Goal: Task Accomplishment & Management: Use online tool/utility

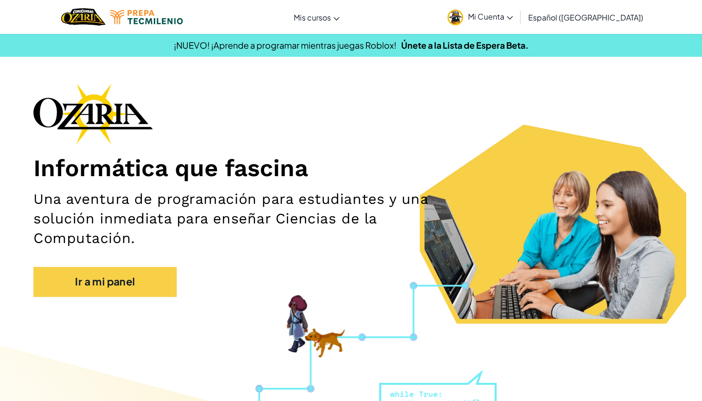
click at [74, 298] on div "Informática que fascina Una aventura de programación para estudiantes y una sol…" at bounding box center [350, 195] width 635 height 224
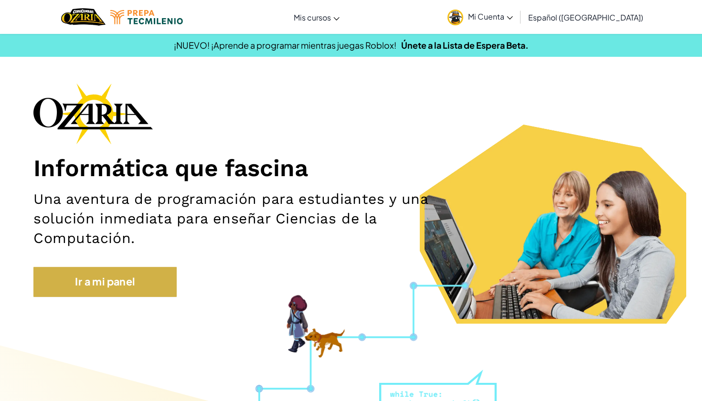
click at [74, 291] on link "Ir a mi panel" at bounding box center [104, 282] width 143 height 30
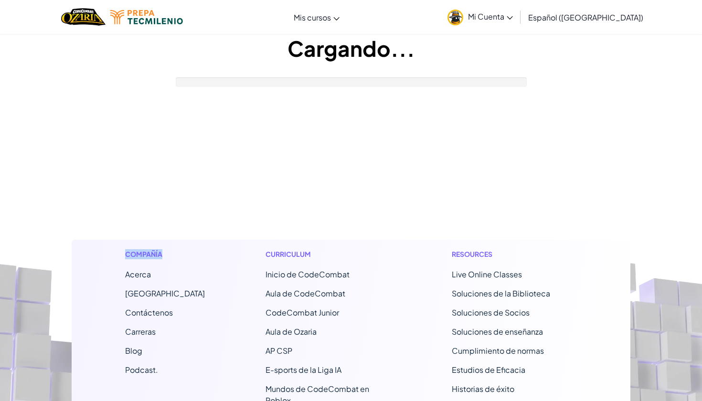
click at [74, 291] on div "Compañía Acerca Centro de Ayuda Contáctenos Carreras Blog Podcast. Curriculum I…" at bounding box center [351, 375] width 559 height 270
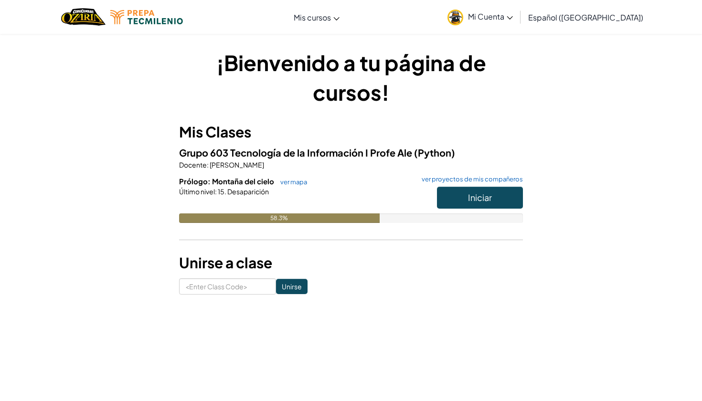
click at [445, 189] on button "Iniciar" at bounding box center [480, 198] width 86 height 22
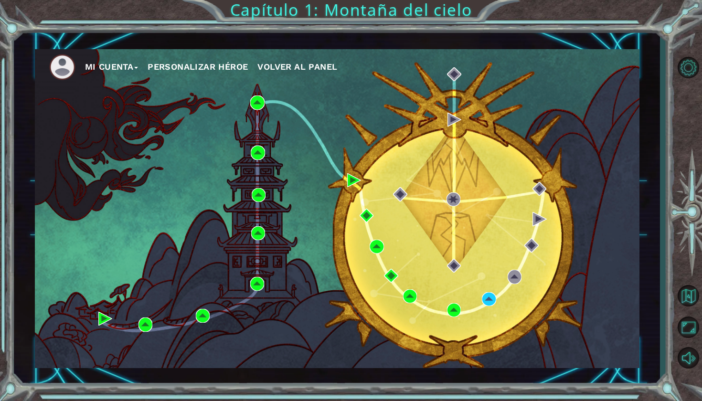
click at [283, 91] on div "Mi Cuenta Personalizar héroe Volver al panel" at bounding box center [337, 208] width 605 height 319
click at [261, 107] on img at bounding box center [257, 103] width 14 height 14
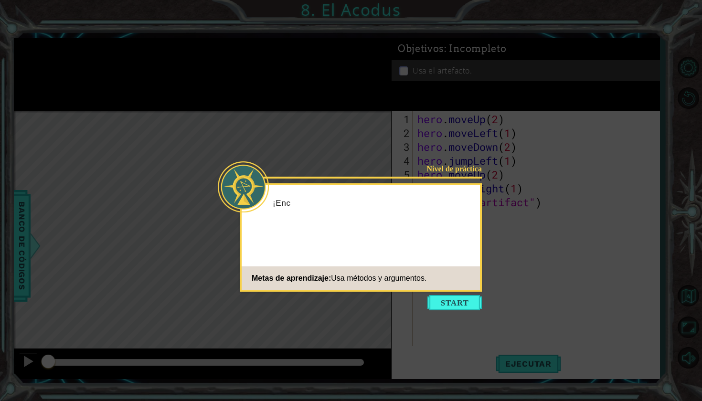
scroll to position [0, 0]
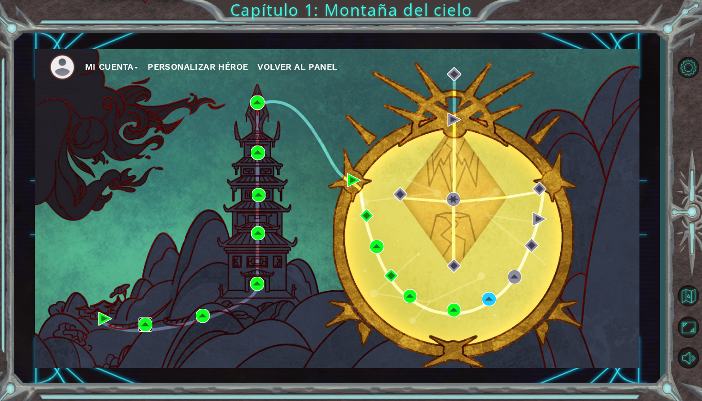
click at [139, 332] on img at bounding box center [146, 325] width 14 height 14
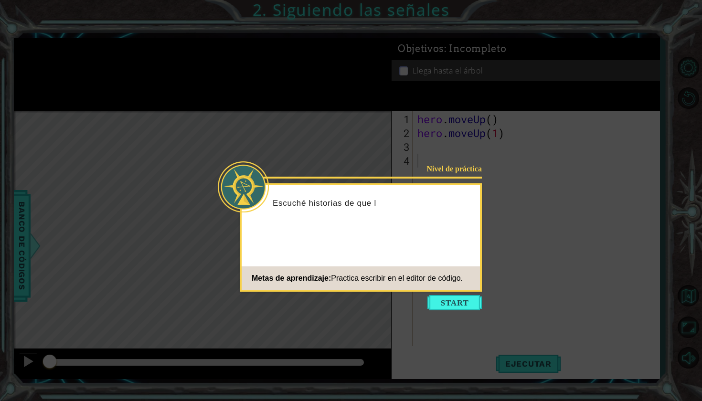
drag, startPoint x: 360, startPoint y: 348, endPoint x: 408, endPoint y: 334, distance: 50.2
click at [371, 339] on icon at bounding box center [351, 200] width 702 height 401
click at [408, 330] on icon at bounding box center [351, 200] width 702 height 401
click at [452, 305] on button "Start" at bounding box center [455, 302] width 54 height 15
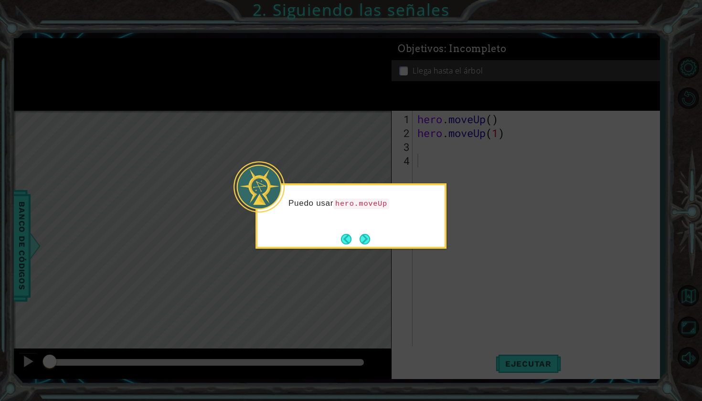
drag, startPoint x: 364, startPoint y: 280, endPoint x: 364, endPoint y: 266, distance: 14.8
click at [364, 266] on icon at bounding box center [351, 200] width 702 height 401
drag, startPoint x: 364, startPoint y: 266, endPoint x: 363, endPoint y: 247, distance: 19.1
click at [364, 264] on icon at bounding box center [351, 200] width 702 height 401
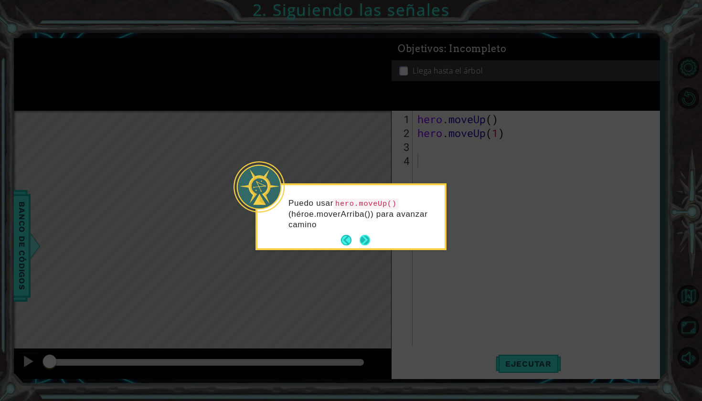
click at [363, 247] on footer at bounding box center [355, 240] width 29 height 14
click at [363, 246] on button "Next" at bounding box center [365, 240] width 11 height 11
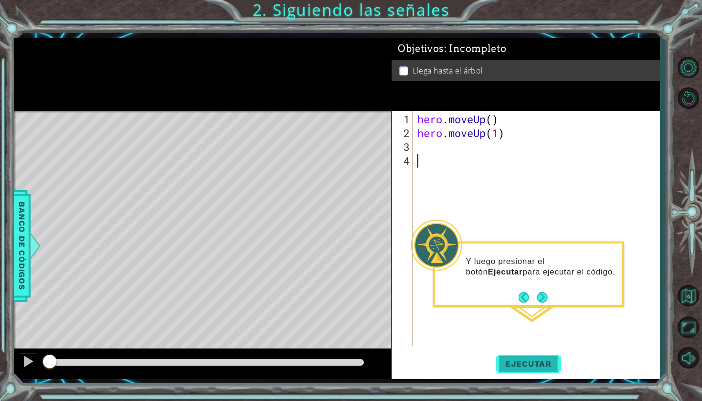
click at [523, 365] on span "Ejecutar" at bounding box center [528, 364] width 65 height 10
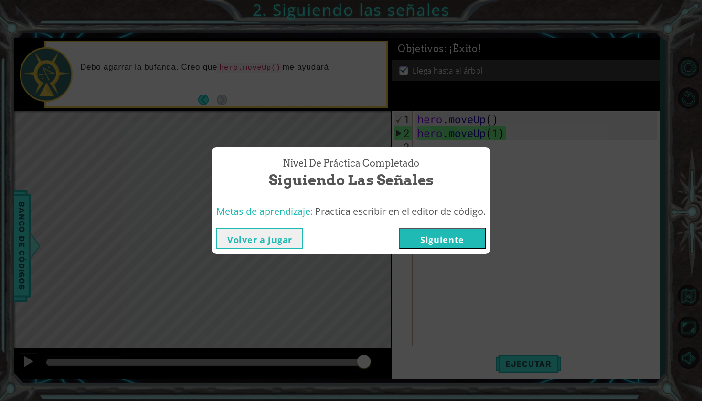
click at [445, 229] on button "Siguiente" at bounding box center [442, 238] width 87 height 21
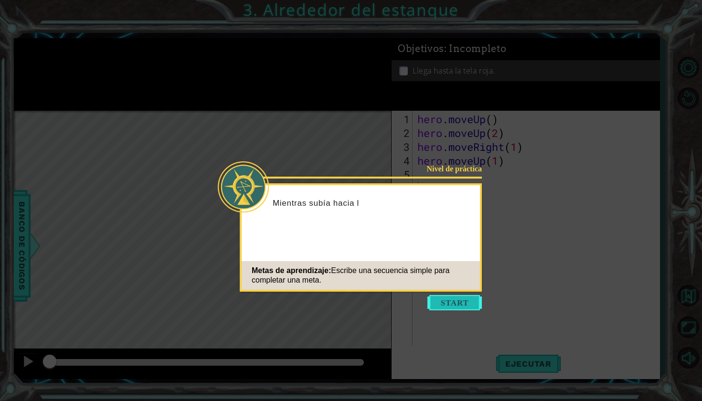
click at [460, 300] on button "Start" at bounding box center [455, 302] width 54 height 15
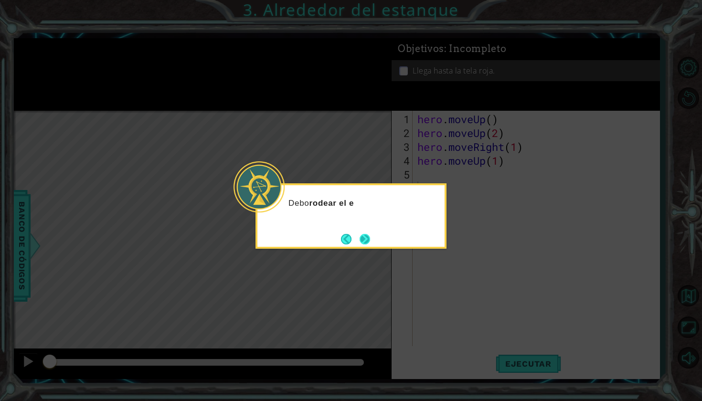
click at [366, 236] on button "Next" at bounding box center [365, 239] width 11 height 11
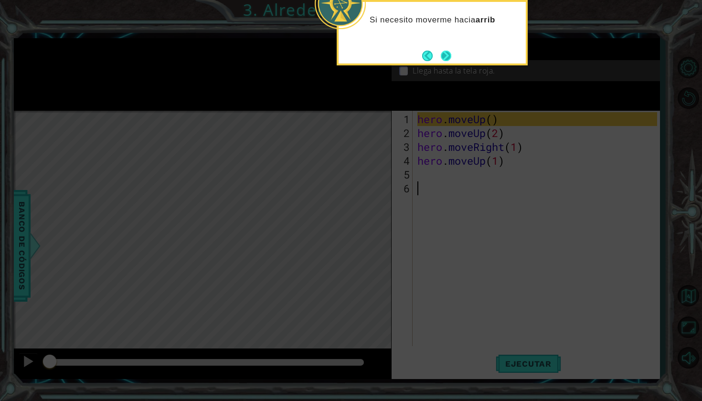
click at [451, 53] on button "Next" at bounding box center [446, 56] width 11 height 11
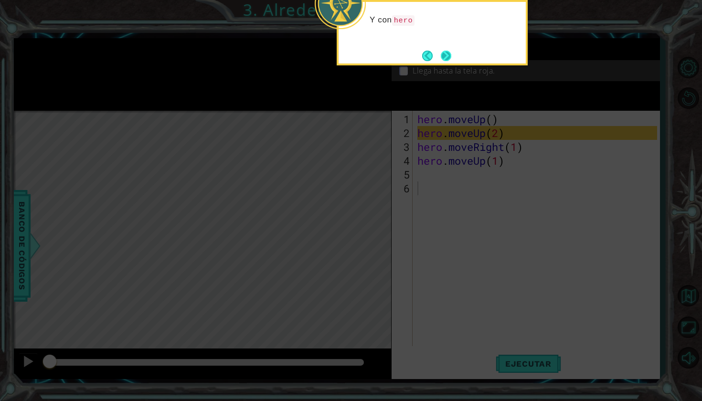
click at [451, 55] on button "Next" at bounding box center [446, 56] width 11 height 11
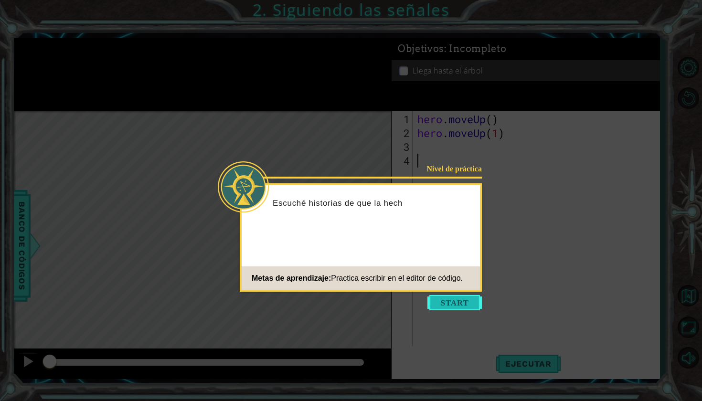
click at [450, 299] on button "Start" at bounding box center [455, 302] width 54 height 15
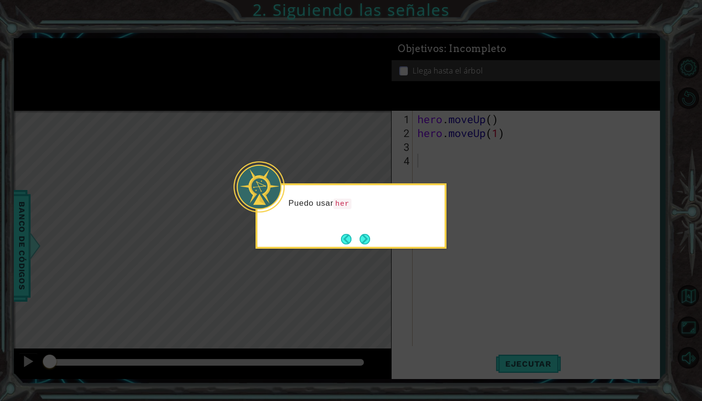
click at [376, 236] on div "Puedo usar her" at bounding box center [351, 215] width 191 height 65
click at [363, 237] on button "Next" at bounding box center [365, 239] width 11 height 11
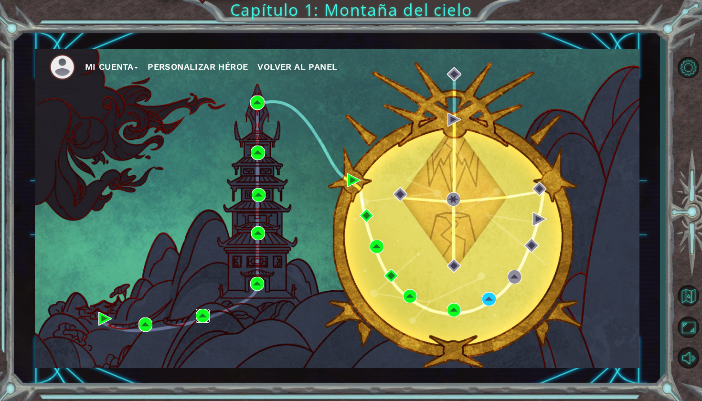
click at [208, 312] on img at bounding box center [203, 316] width 14 height 14
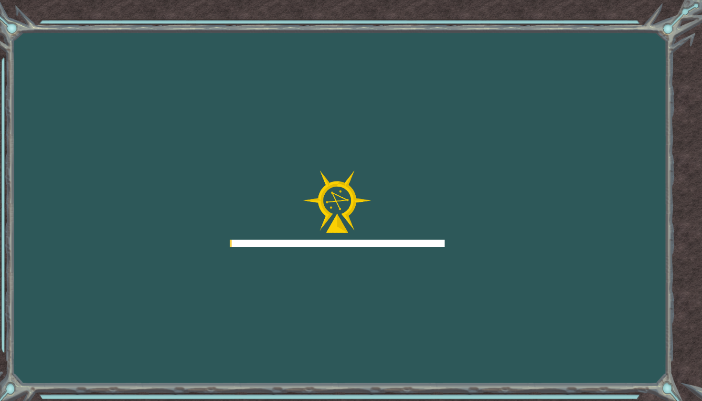
click at [208, 312] on div "Goals Error cargando del servidor Deberás unirte a un curso para jugar a este n…" at bounding box center [351, 200] width 702 height 401
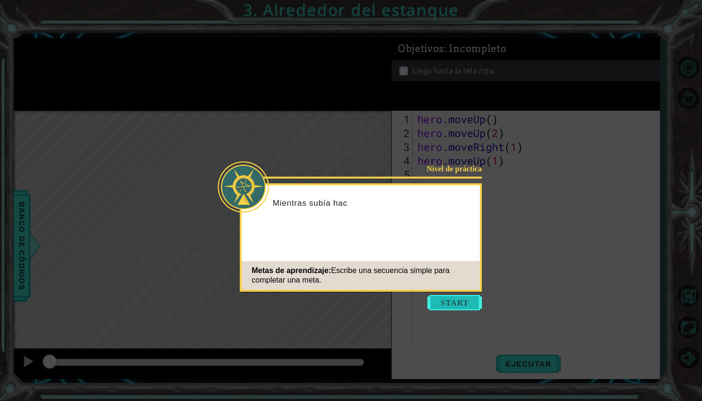
click at [468, 307] on button "Start" at bounding box center [455, 302] width 54 height 15
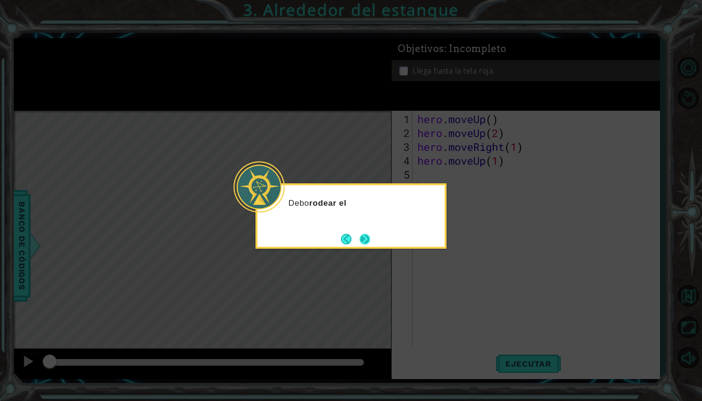
click at [366, 237] on button "Next" at bounding box center [365, 239] width 11 height 11
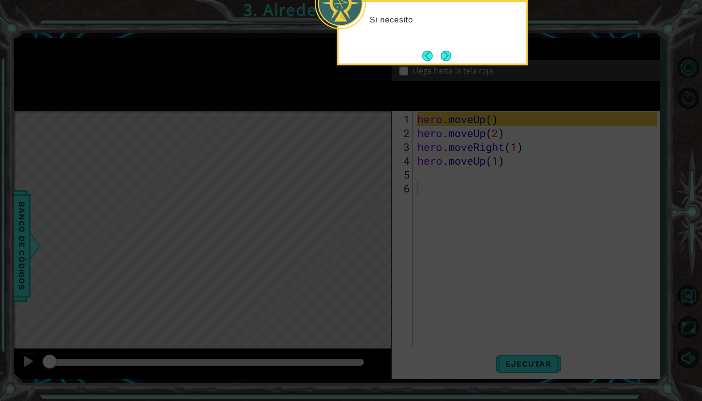
click at [371, 122] on icon at bounding box center [351, 200] width 702 height 401
click at [448, 51] on button "Next" at bounding box center [446, 56] width 11 height 11
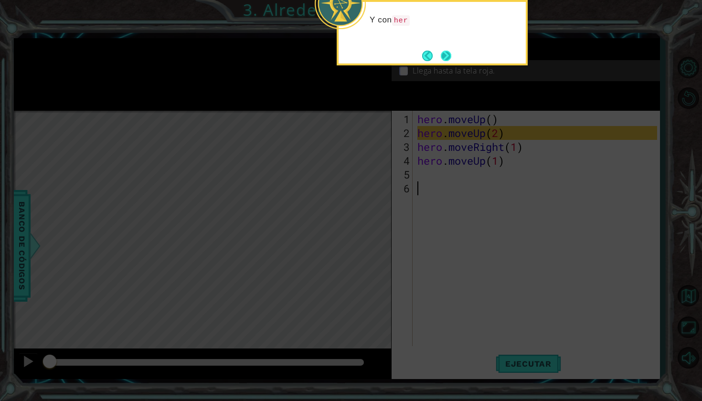
click at [451, 57] on button "Next" at bounding box center [446, 56] width 11 height 11
